Goal: Information Seeking & Learning: Learn about a topic

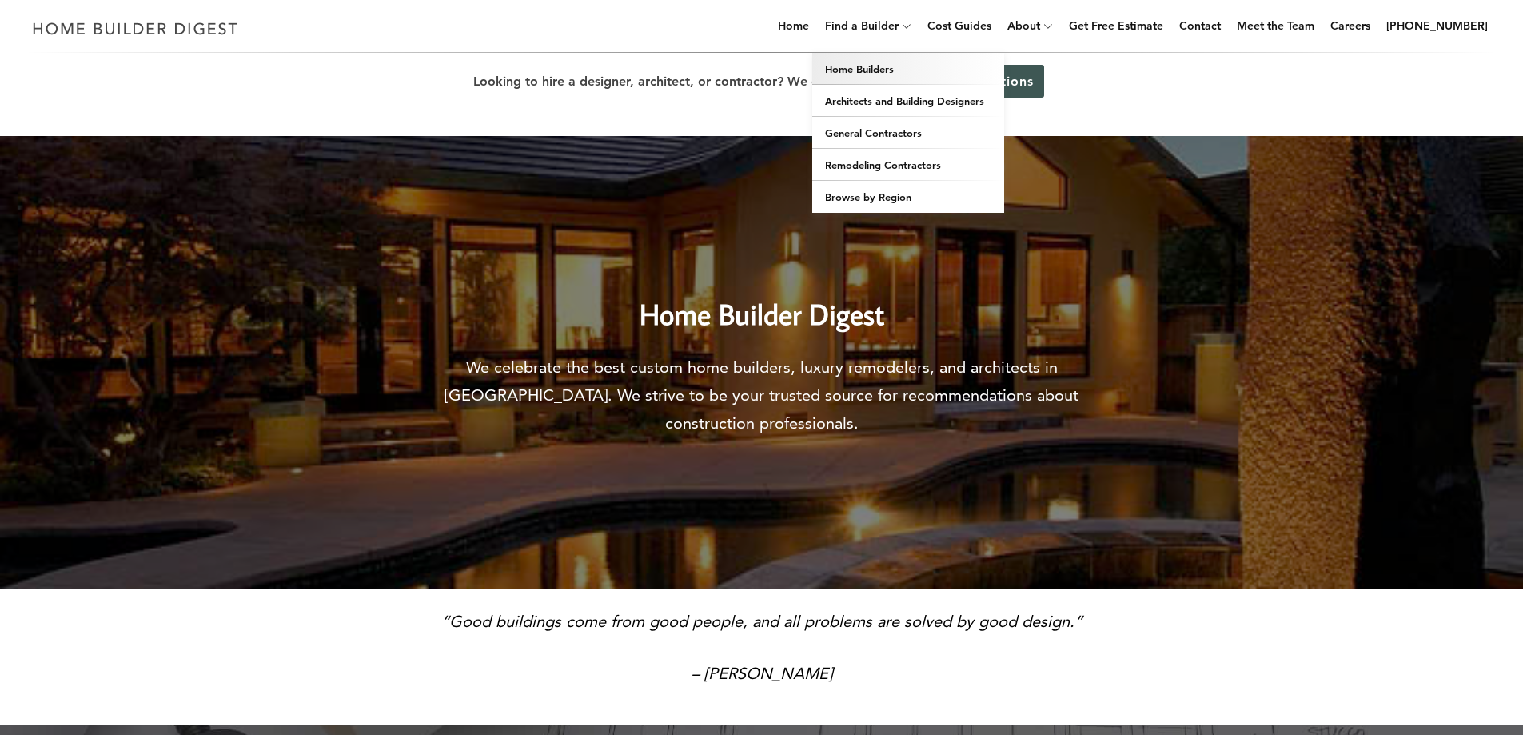
click at [885, 66] on link "Home Builders" at bounding box center [909, 69] width 192 height 32
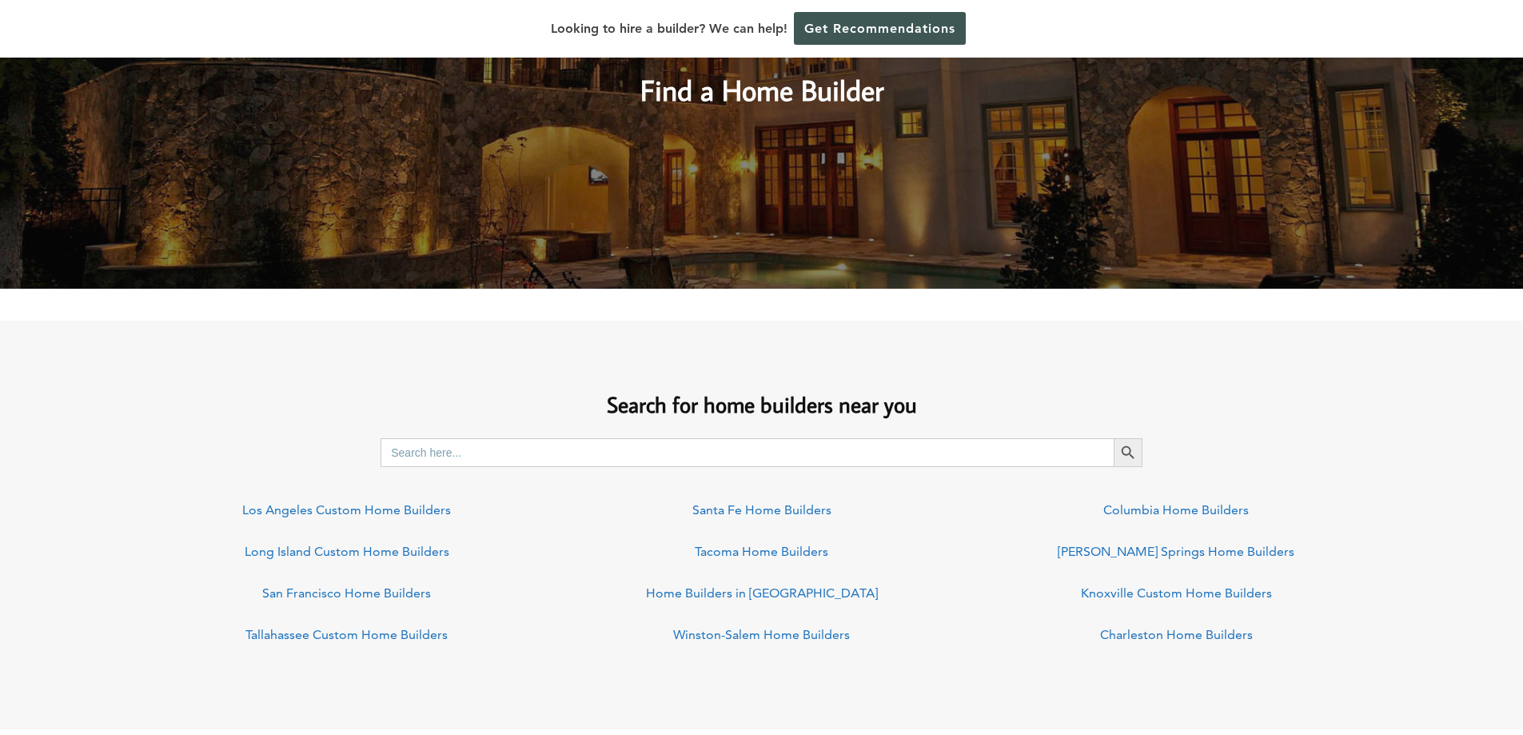
scroll to position [960, 0]
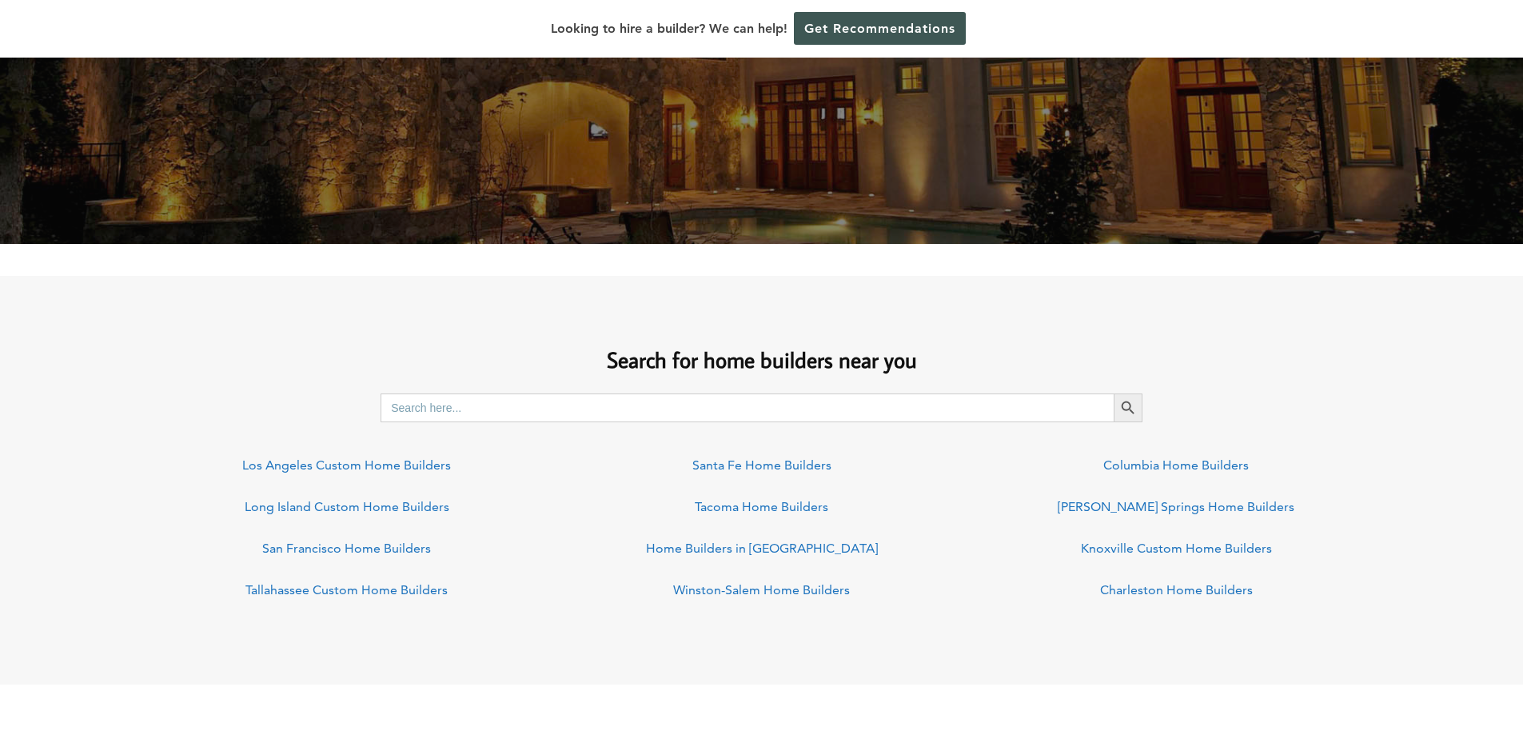
click at [571, 397] on input "Search for:" at bounding box center [747, 407] width 733 height 29
type input "columbus [US_STATE]"
click at [1114, 393] on button "Search Button" at bounding box center [1128, 407] width 29 height 29
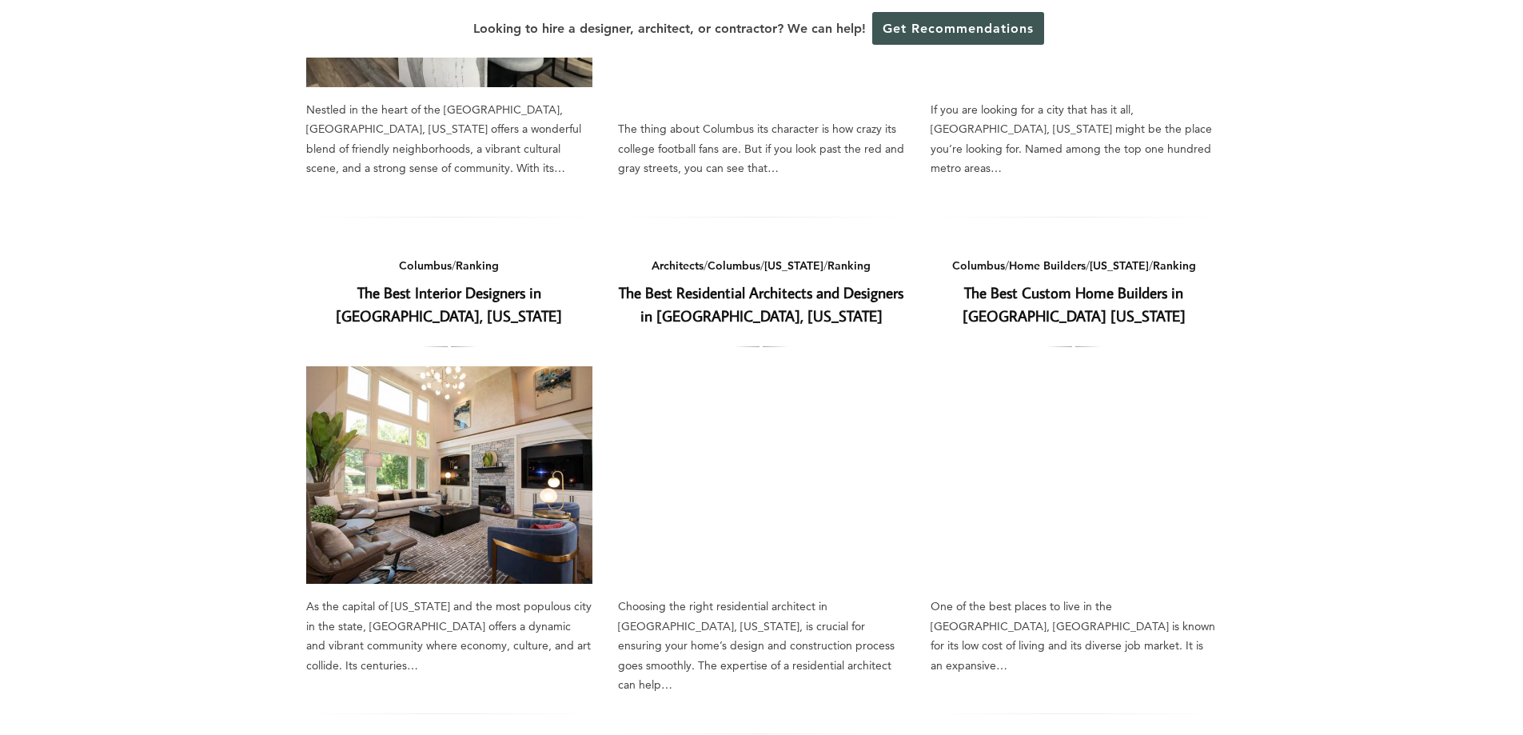
scroll to position [480, 0]
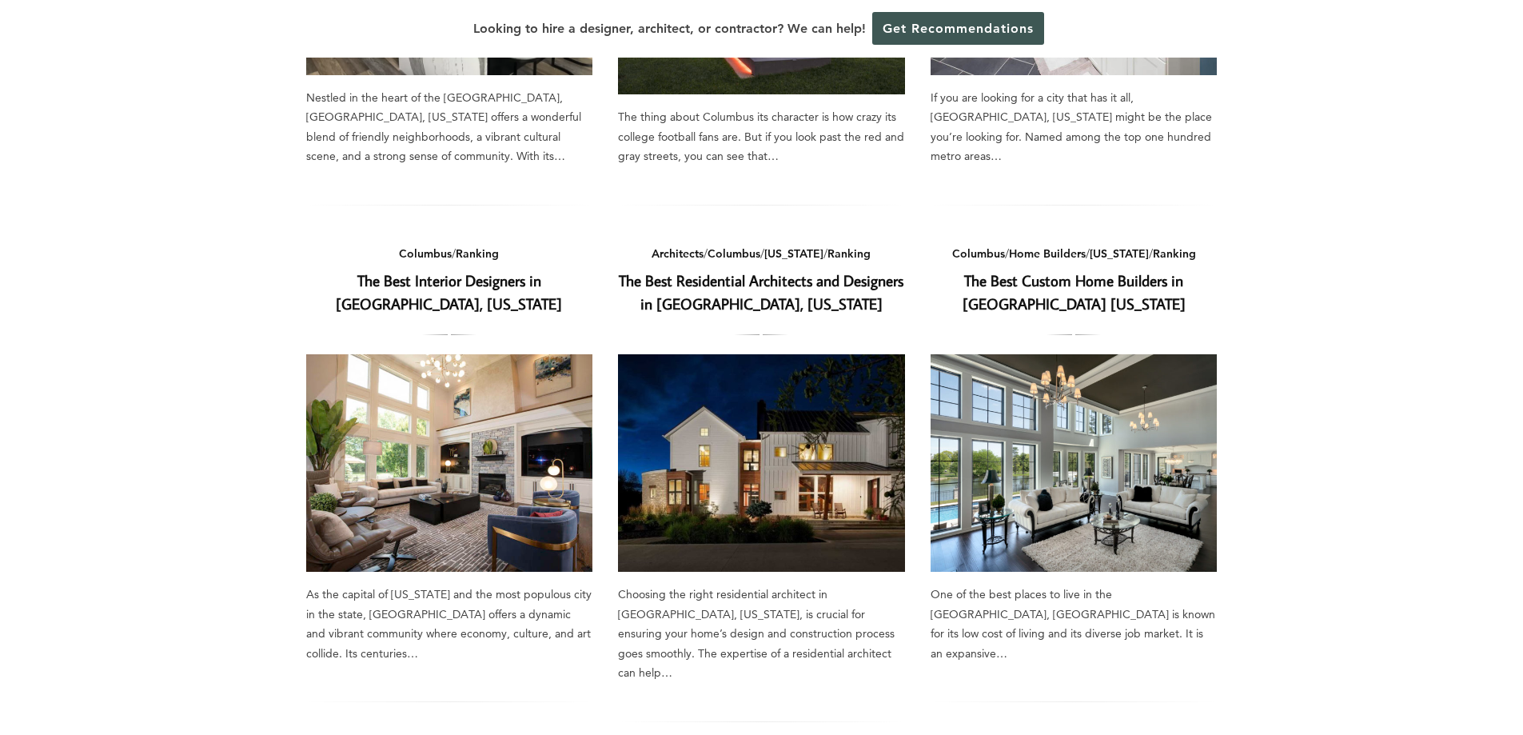
click at [1064, 298] on link "The Best Custom Home Builders in Columbus Ohio" at bounding box center [1074, 291] width 223 height 43
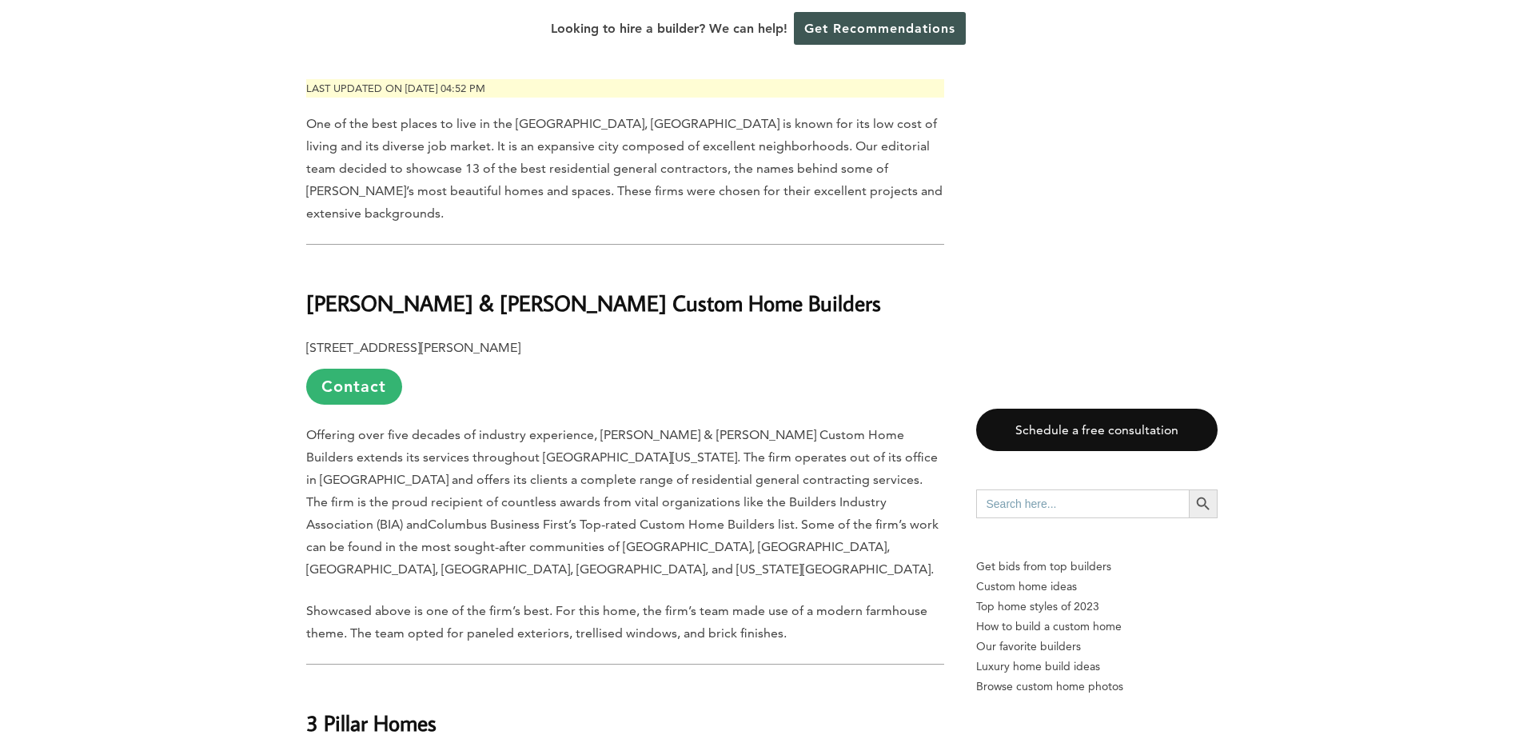
scroll to position [720, 0]
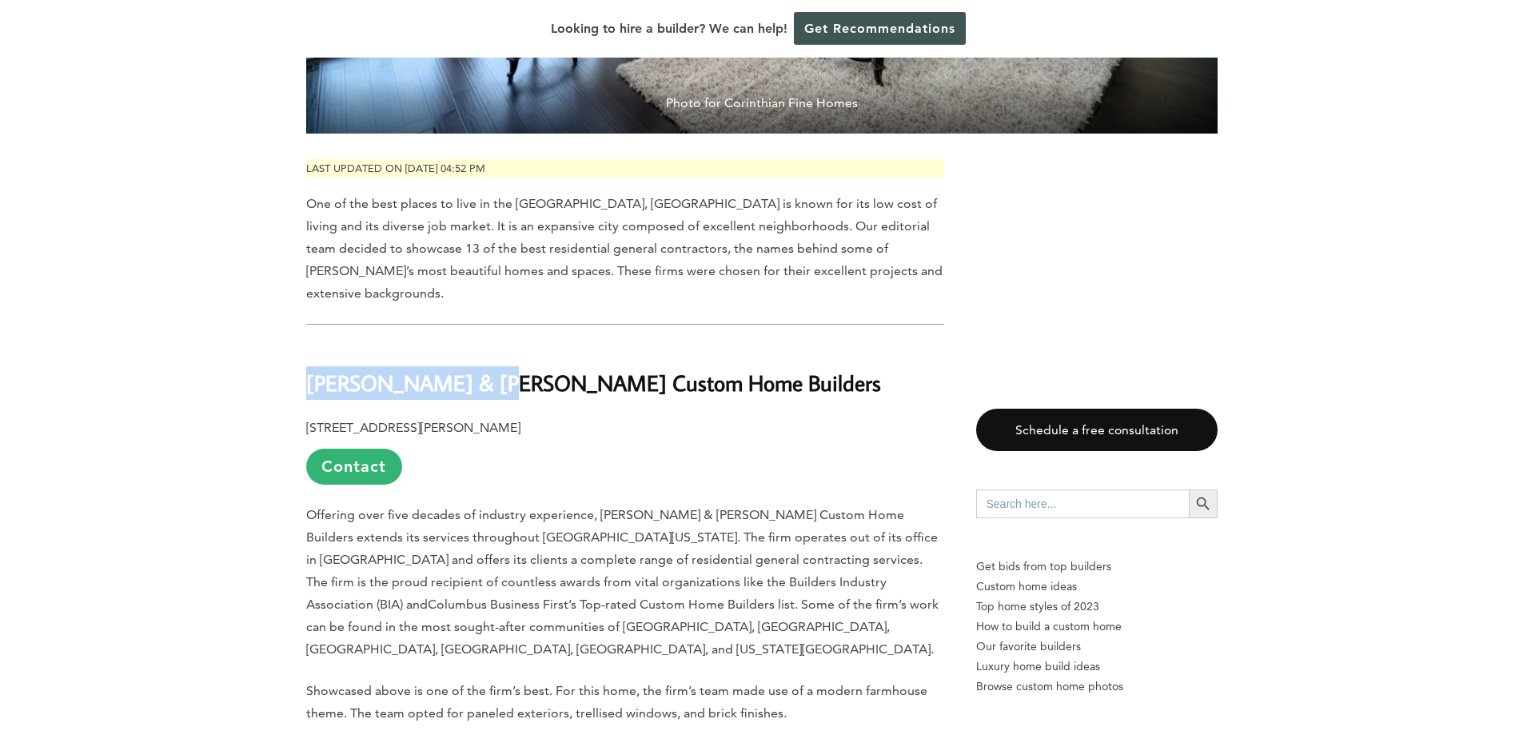
drag, startPoint x: 491, startPoint y: 332, endPoint x: 301, endPoint y: 321, distance: 189.8
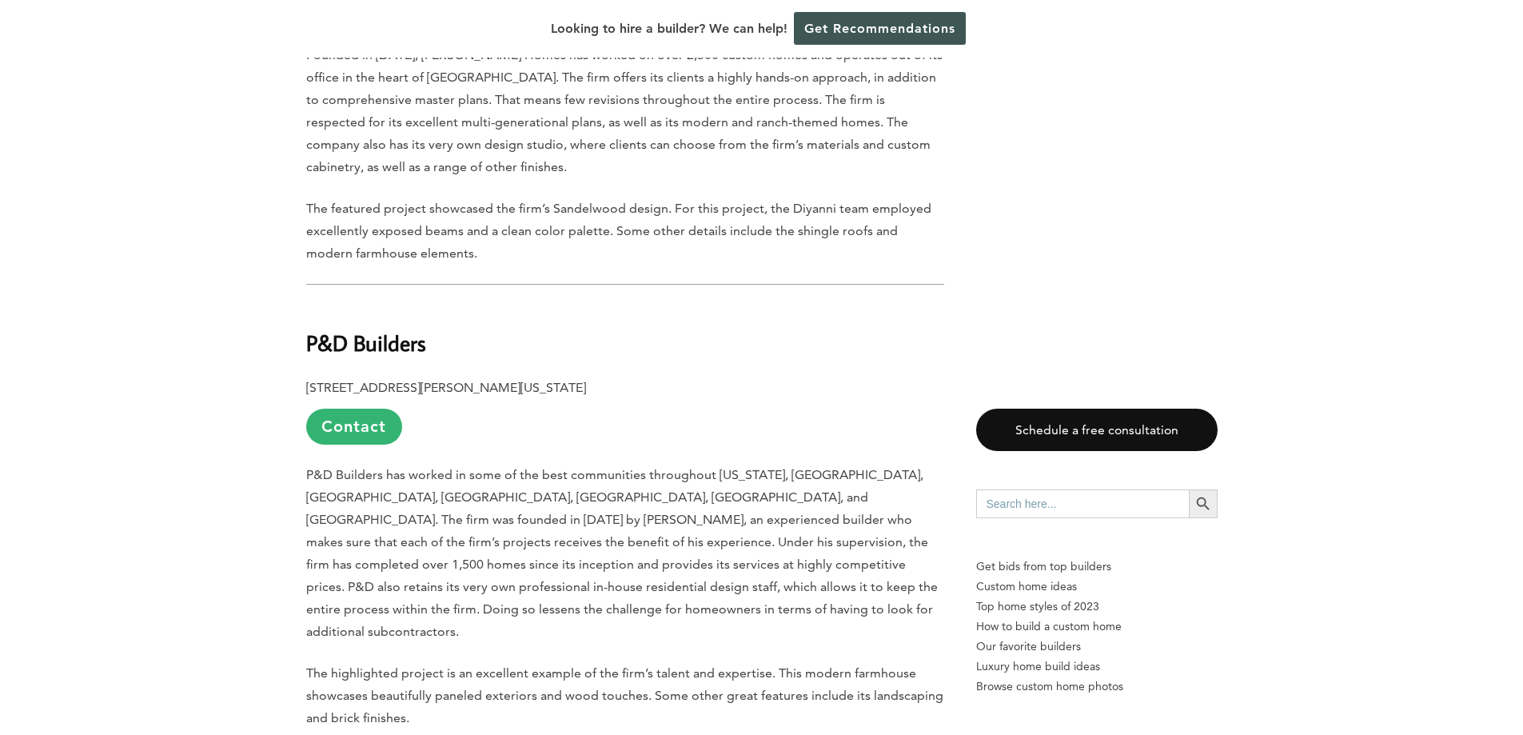
scroll to position [1999, 0]
click at [364, 327] on b "P&D Builders" at bounding box center [366, 341] width 120 height 28
drag, startPoint x: 364, startPoint y: 246, endPoint x: 857, endPoint y: 246, distance: 493.4
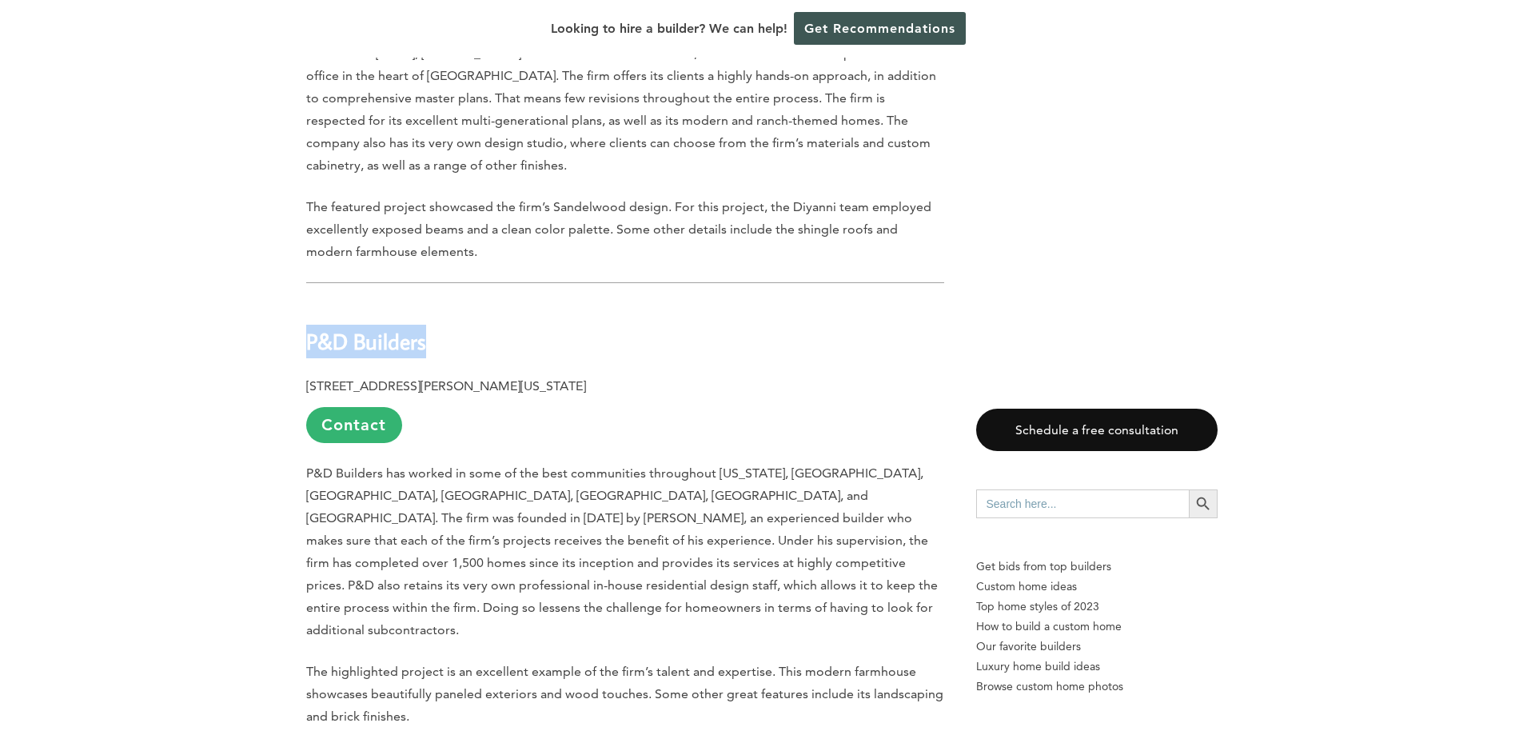
click at [857, 302] on h2 "P&D Builders" at bounding box center [625, 329] width 638 height 55
click at [399, 327] on b "P&D Builders" at bounding box center [366, 341] width 120 height 28
click at [398, 327] on b "P&D Builders" at bounding box center [366, 341] width 120 height 28
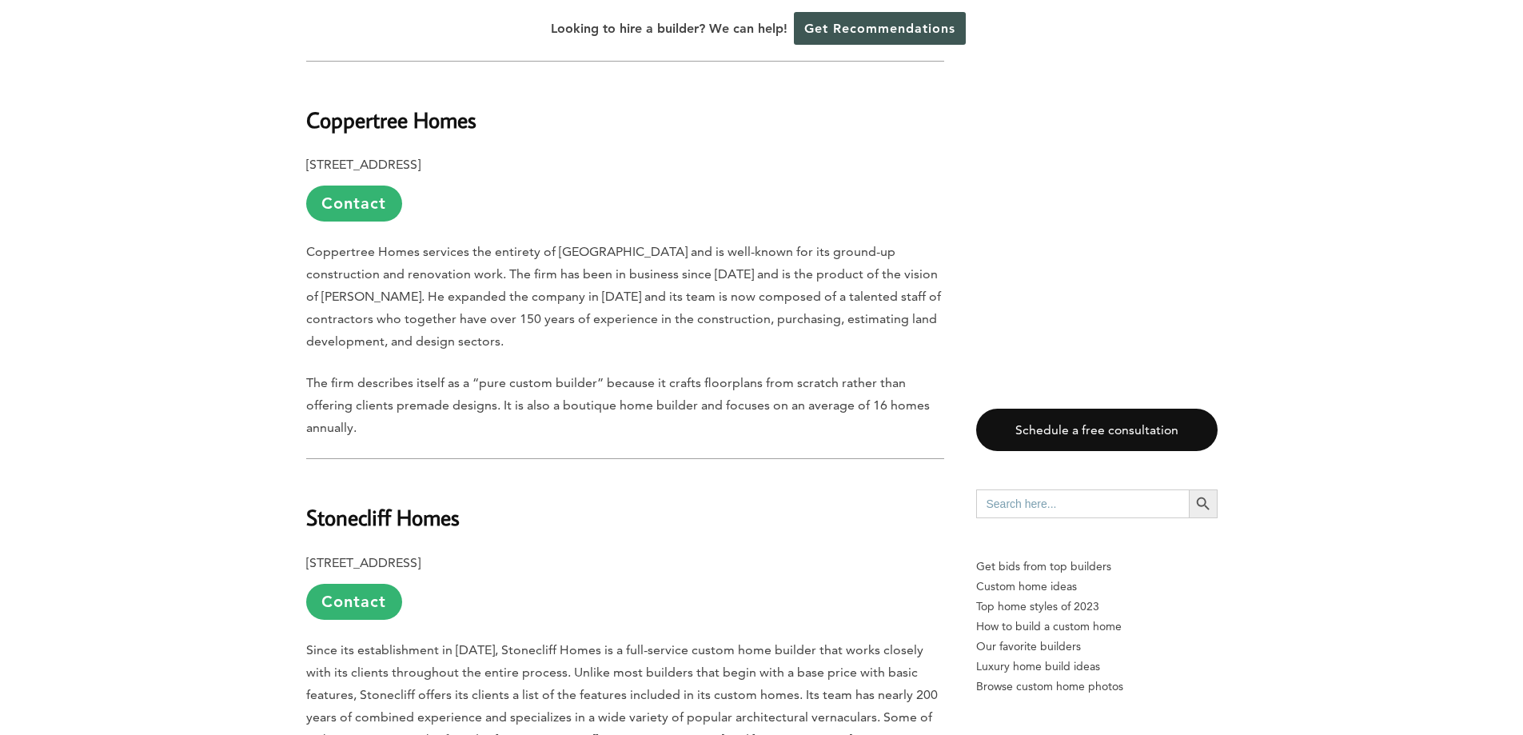
scroll to position [5438, 0]
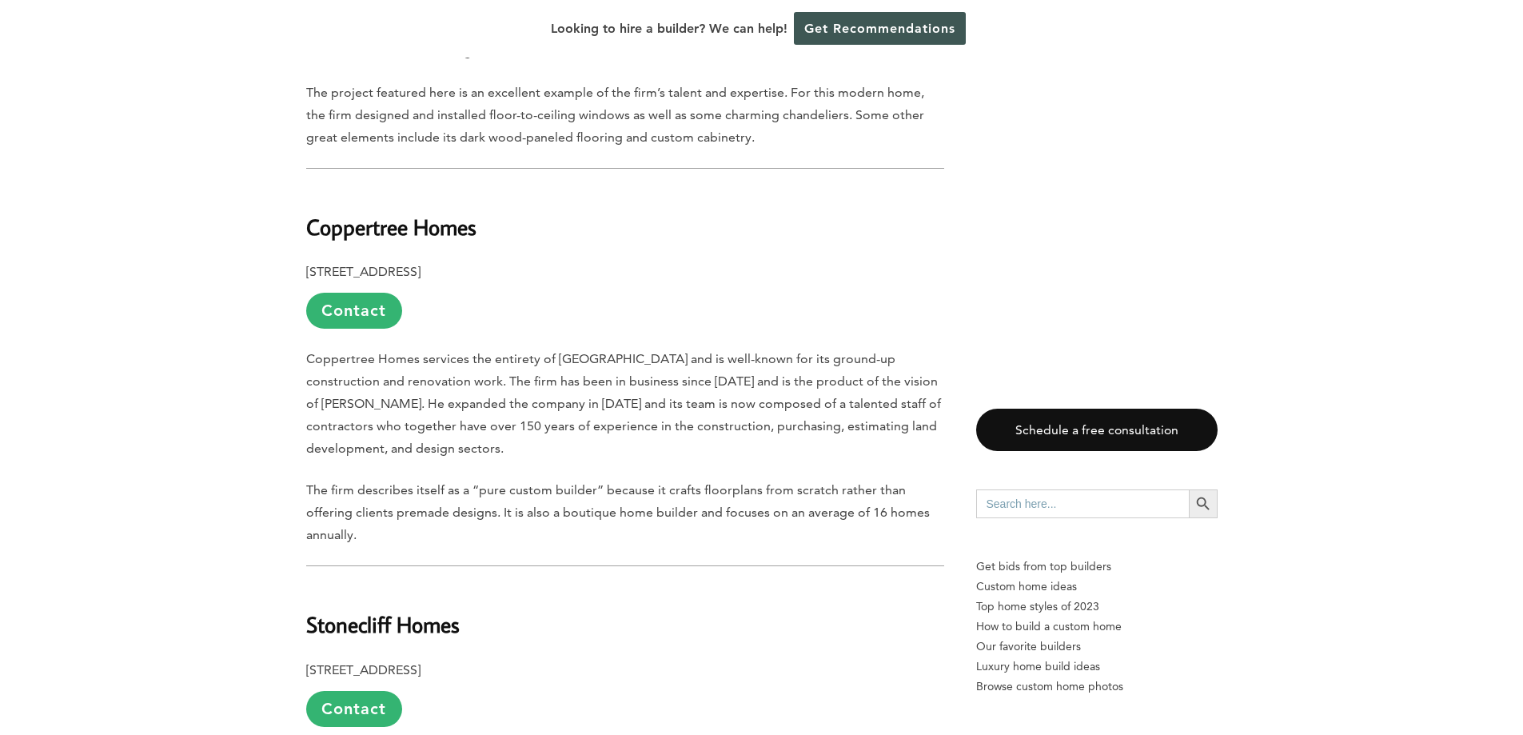
drag, startPoint x: 615, startPoint y: 167, endPoint x: 562, endPoint y: 102, distance: 84.2
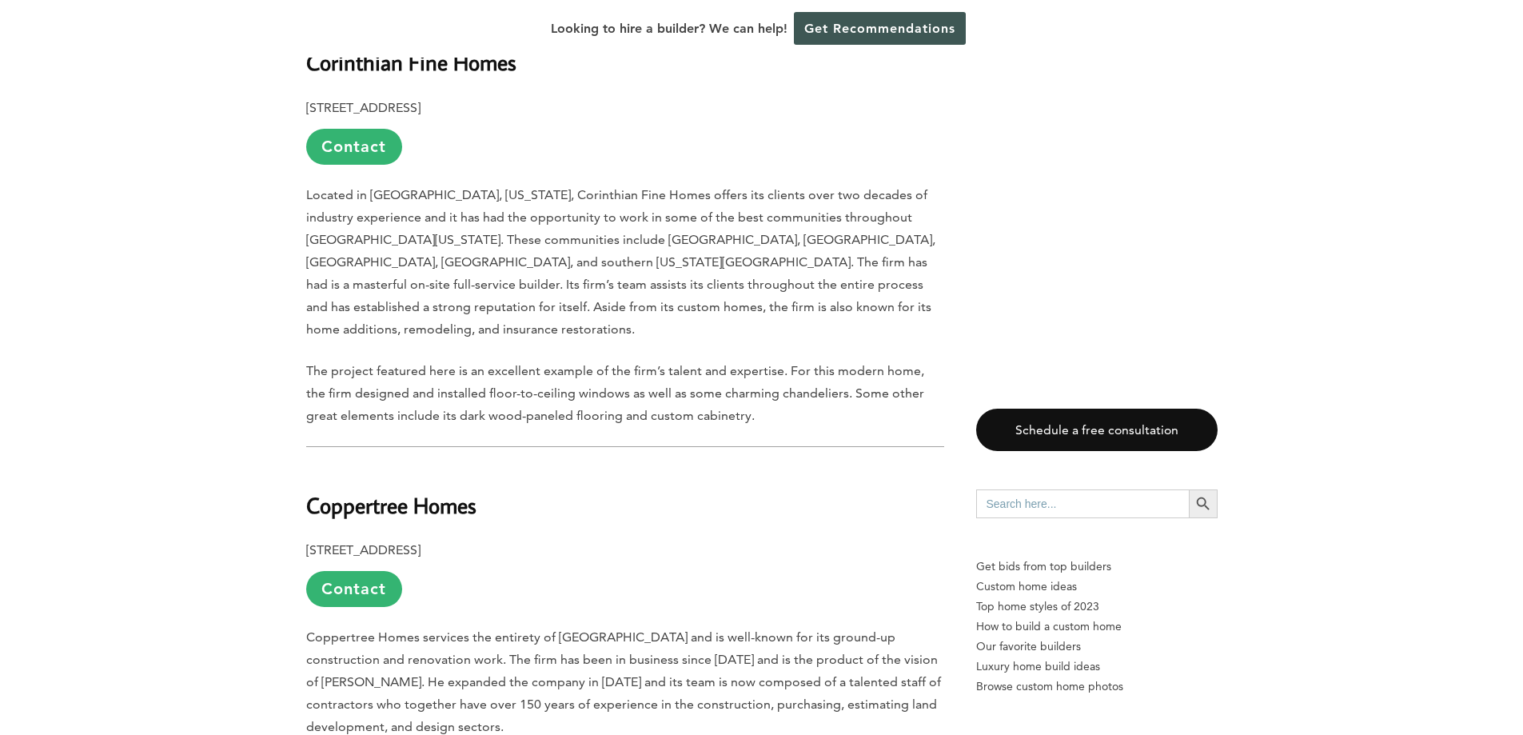
drag, startPoint x: 580, startPoint y: 267, endPoint x: 573, endPoint y: 256, distance: 12.9
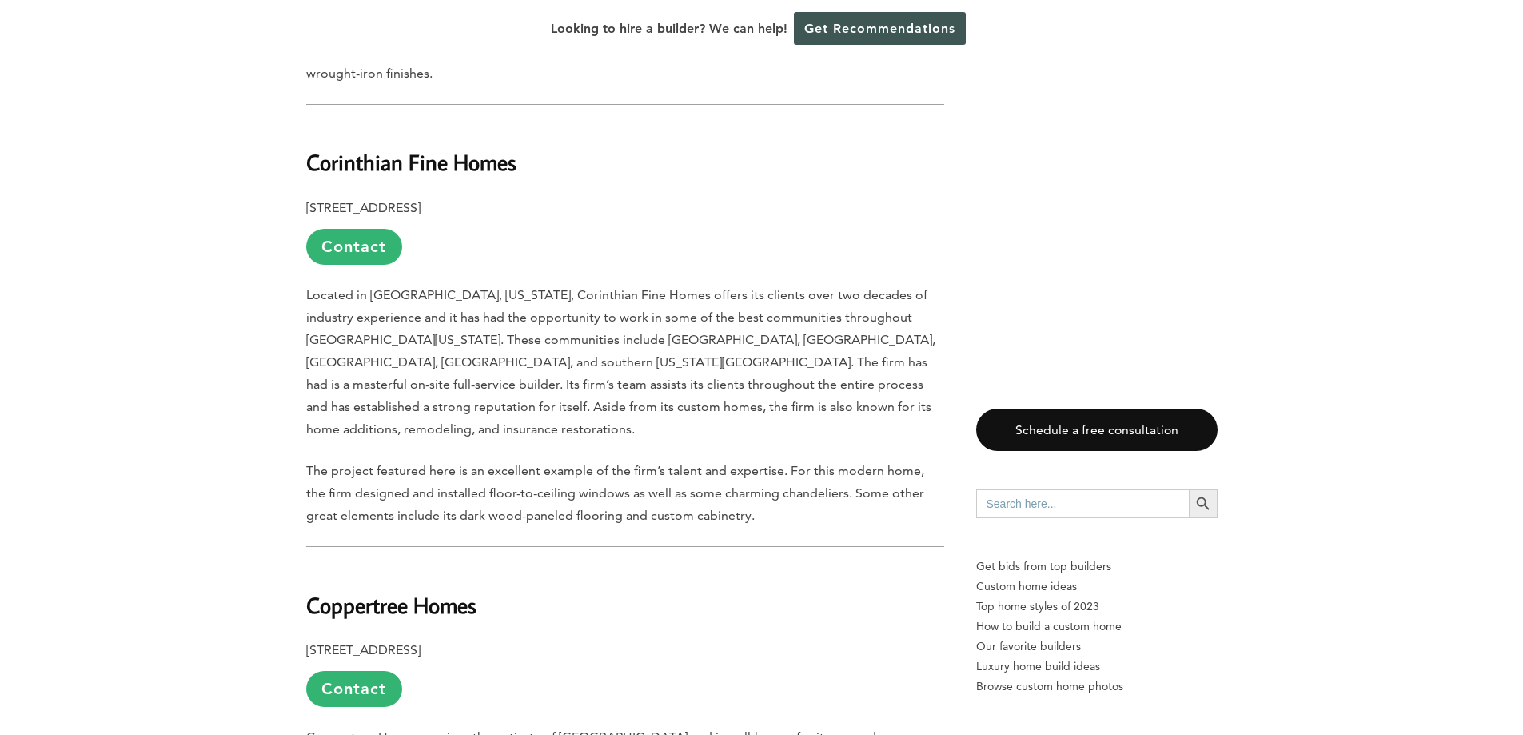
drag, startPoint x: 568, startPoint y: 197, endPoint x: 601, endPoint y: 252, distance: 64.6
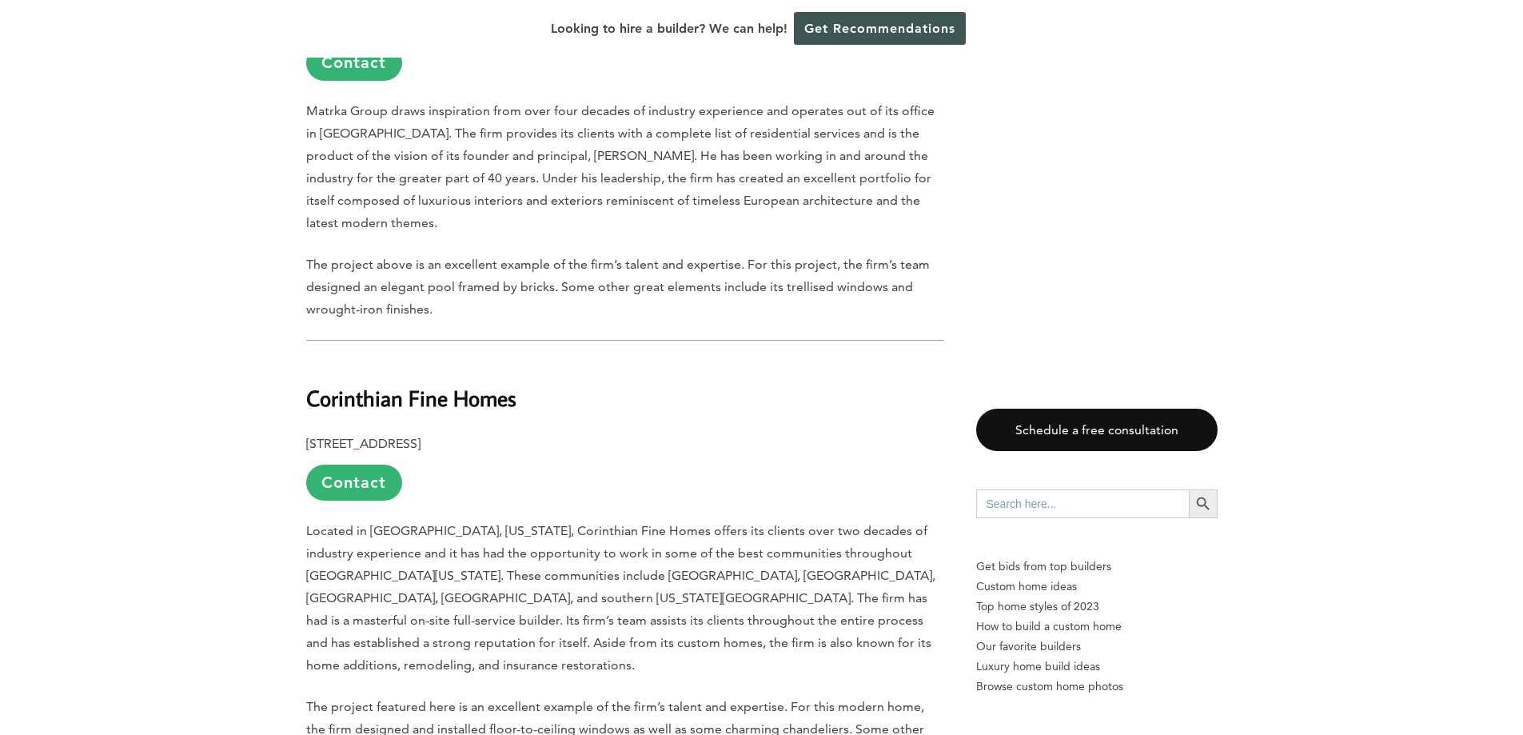
drag, startPoint x: 588, startPoint y: 210, endPoint x: 580, endPoint y: 182, distance: 29.1
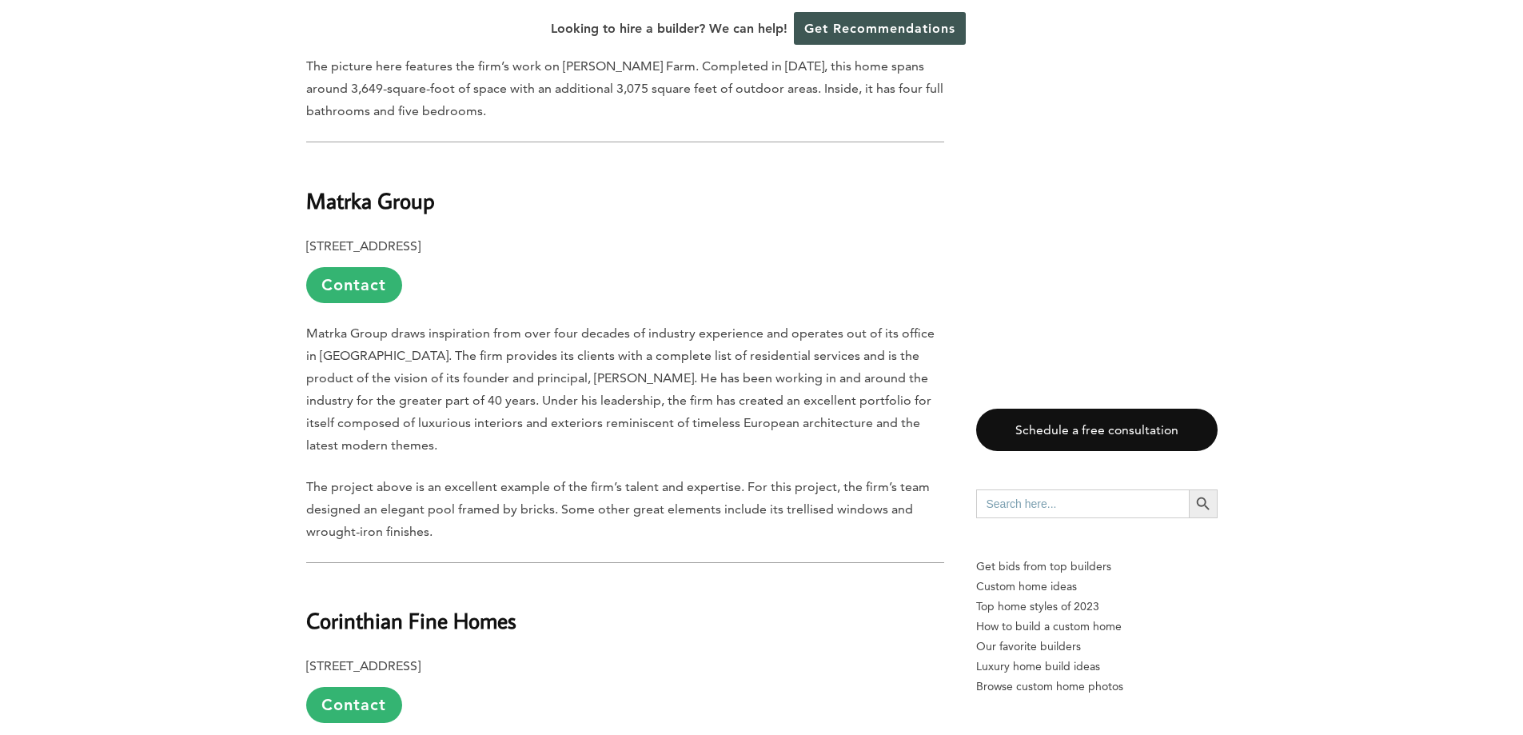
drag, startPoint x: 586, startPoint y: 332, endPoint x: 566, endPoint y: 201, distance: 132.7
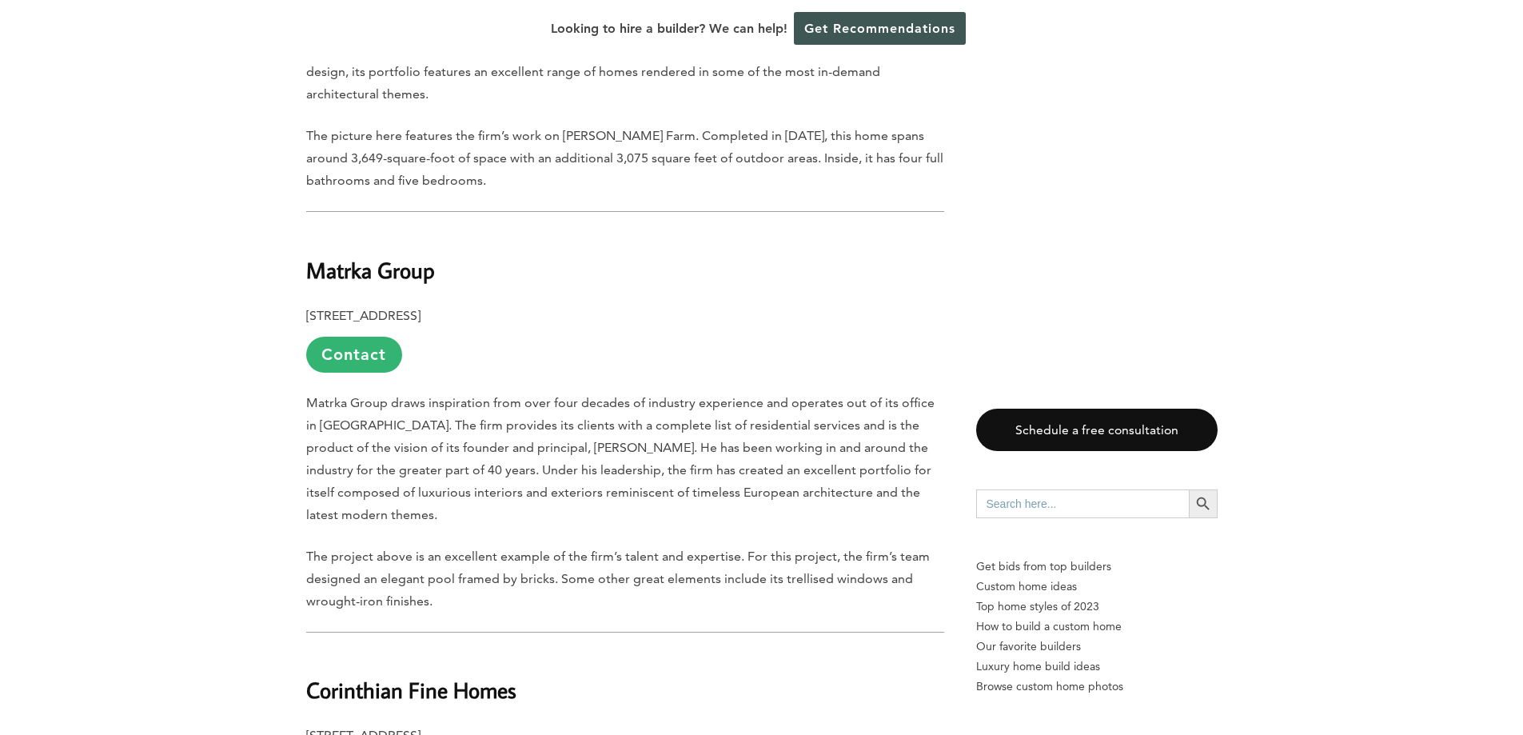
scroll to position [4420, 0]
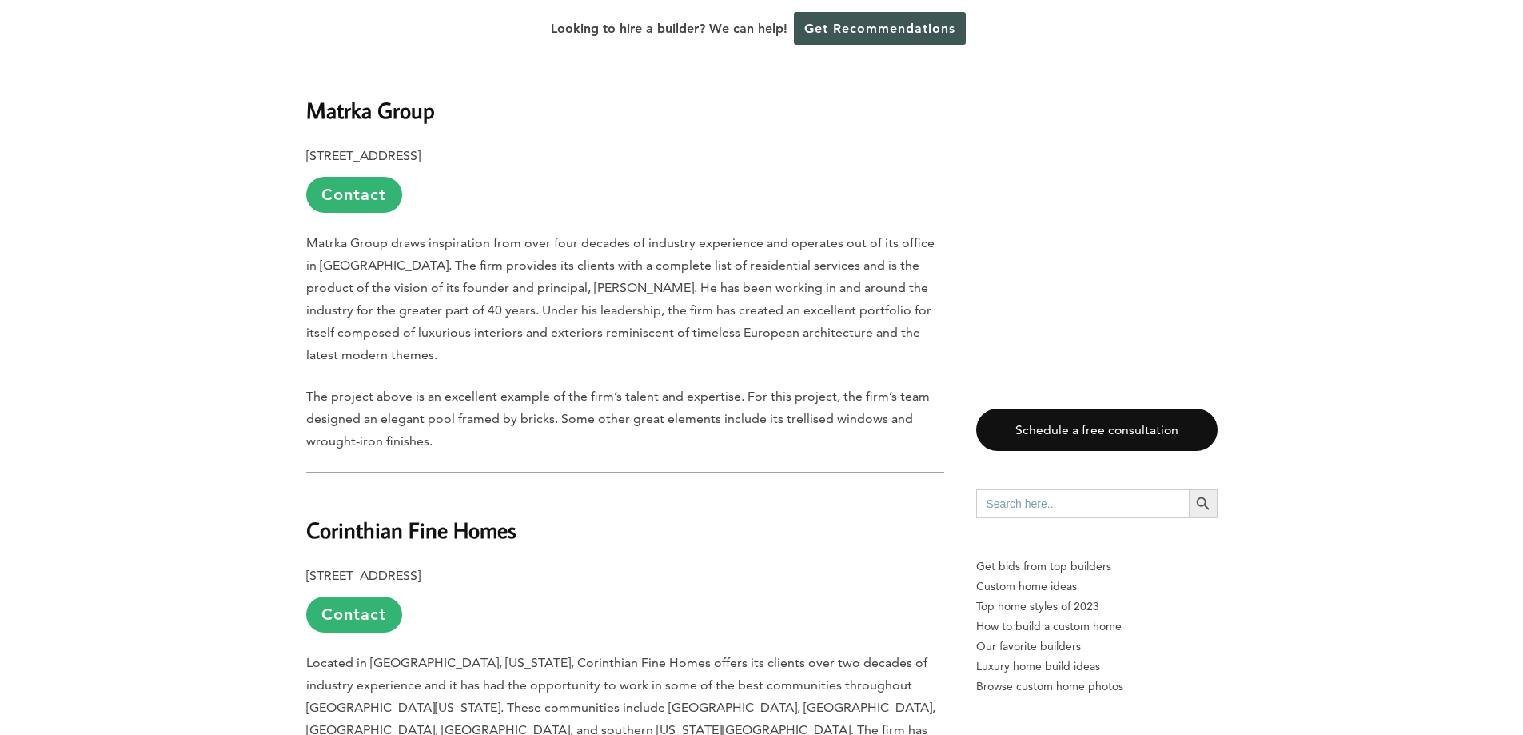
click at [476, 516] on b "Corinthian Fine Homes" at bounding box center [411, 530] width 210 height 28
